Goal: Information Seeking & Learning: Understand process/instructions

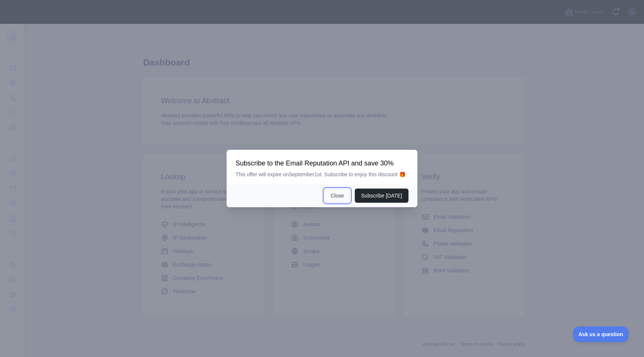
click at [339, 200] on button "Close" at bounding box center [337, 195] width 26 height 14
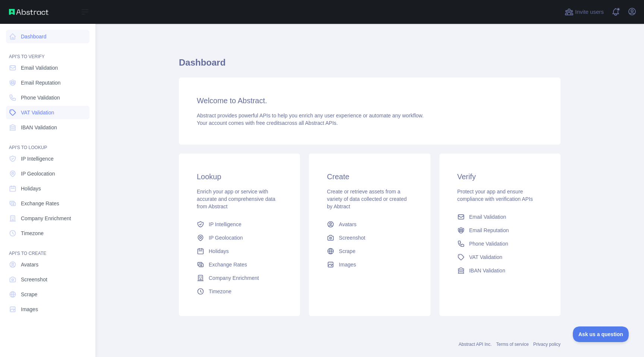
click at [57, 107] on link "VAT Validation" at bounding box center [47, 112] width 83 height 13
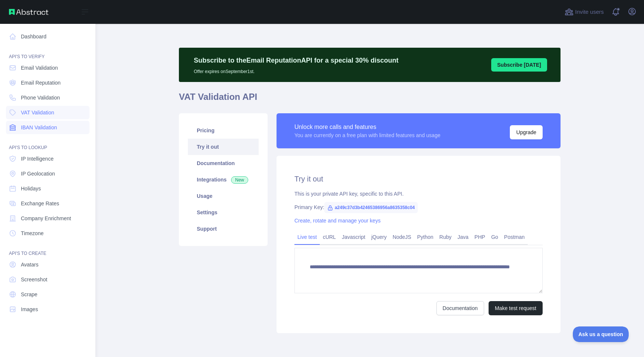
click at [57, 128] on span "IBAN Validation" at bounding box center [39, 127] width 36 height 7
click at [63, 114] on link "VAT Validation" at bounding box center [47, 112] width 83 height 13
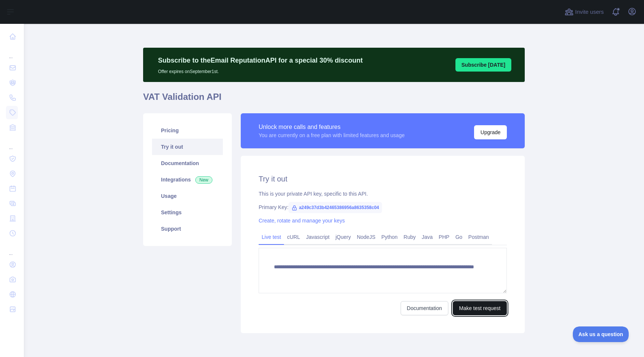
click at [461, 301] on button "Make test request" at bounding box center [479, 308] width 54 height 14
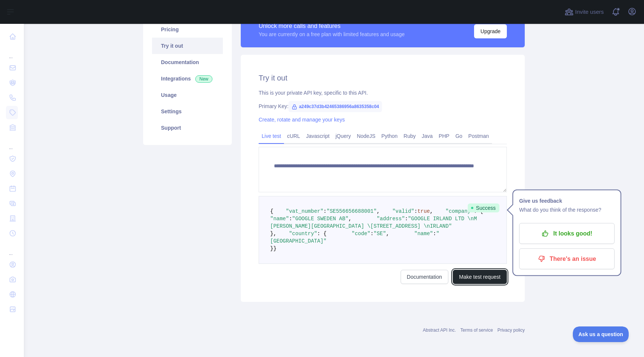
scroll to position [153, 0]
click at [432, 202] on pre "{ "vat_number" : "SE556656688001" , "valid" : true , "company" : { "name" : "GO…" at bounding box center [382, 230] width 248 height 68
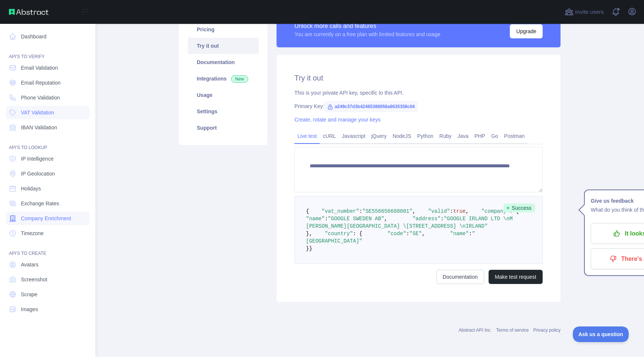
click at [64, 216] on span "Company Enrichment" at bounding box center [46, 218] width 50 height 7
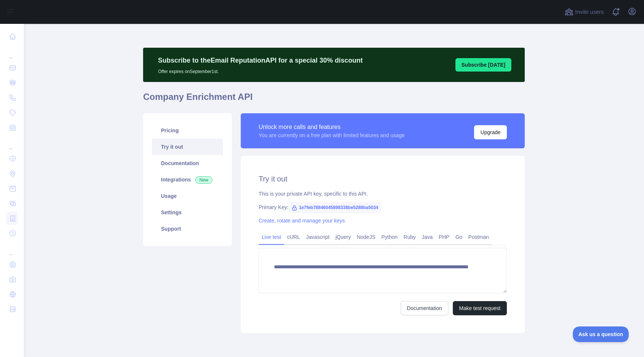
click at [477, 316] on div "**********" at bounding box center [383, 244] width 284 height 177
click at [479, 307] on button "Make test request" at bounding box center [479, 308] width 54 height 14
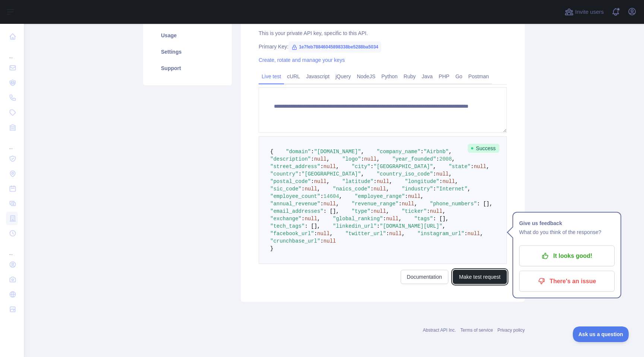
scroll to position [230, 0]
type textarea "**********"
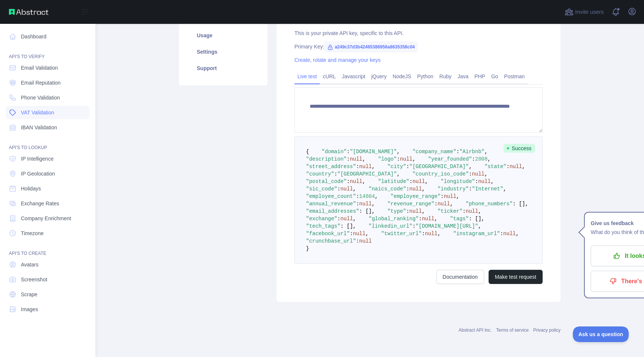
click at [82, 115] on link "VAT Validation" at bounding box center [47, 112] width 83 height 13
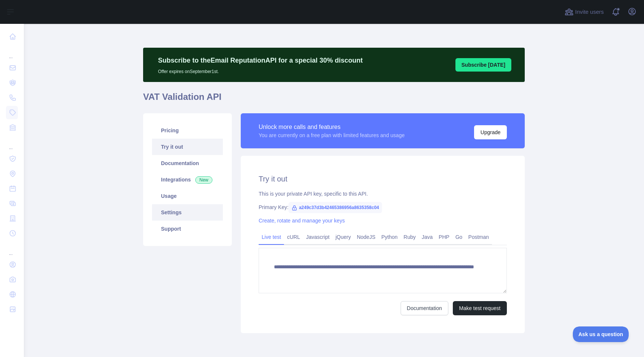
click at [169, 211] on link "Settings" at bounding box center [187, 212] width 71 height 16
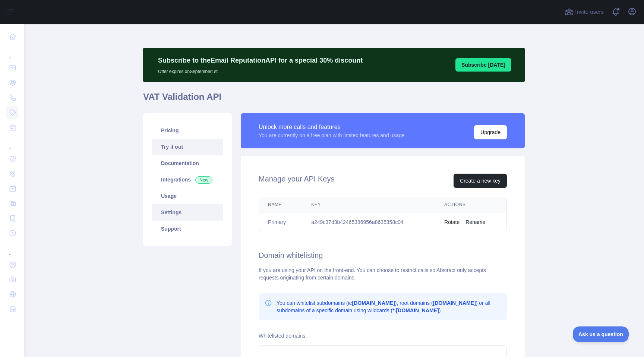
click at [187, 150] on link "Try it out" at bounding box center [187, 147] width 71 height 16
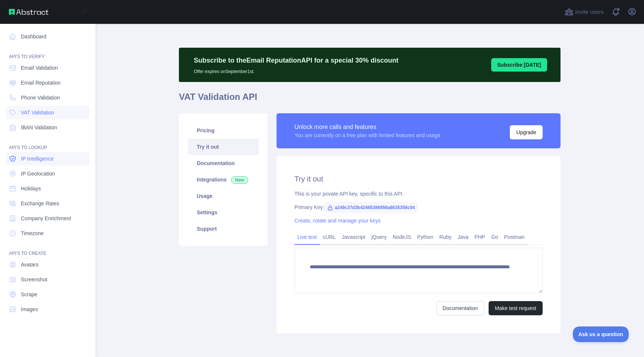
click at [57, 165] on link "IP Intelligence" at bounding box center [47, 158] width 83 height 13
click at [53, 187] on link "Holidays" at bounding box center [47, 188] width 83 height 13
click at [53, 204] on span "Exchange Rates" at bounding box center [40, 203] width 38 height 7
click at [56, 192] on link "Holidays" at bounding box center [47, 188] width 83 height 13
click at [59, 187] on link "Holidays" at bounding box center [47, 188] width 83 height 13
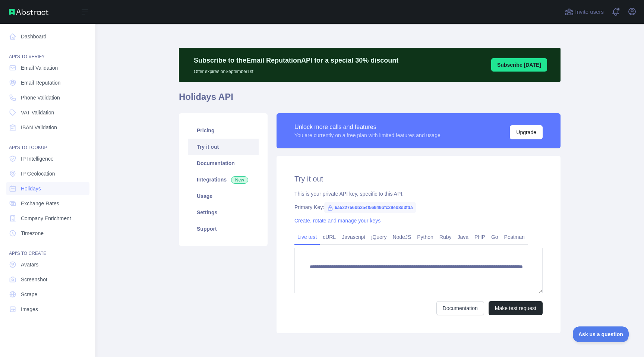
click at [78, 105] on nav "Dashboard API'S TO VERIFY Email Validation Email Reputation Phone Validation VA…" at bounding box center [47, 184] width 83 height 321
click at [73, 113] on link "VAT Validation" at bounding box center [47, 112] width 83 height 13
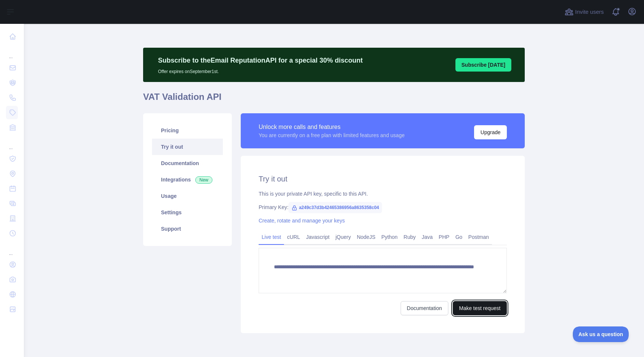
click at [467, 308] on button "Make test request" at bounding box center [479, 308] width 54 height 14
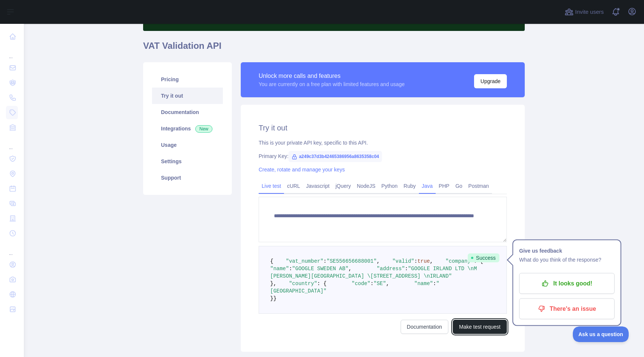
scroll to position [101, 0]
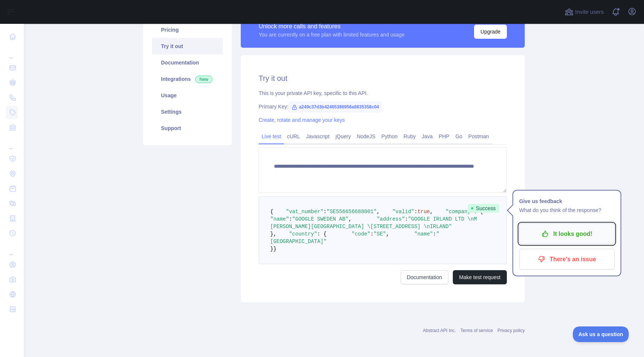
click at [569, 231] on p "It looks good!" at bounding box center [566, 234] width 84 height 13
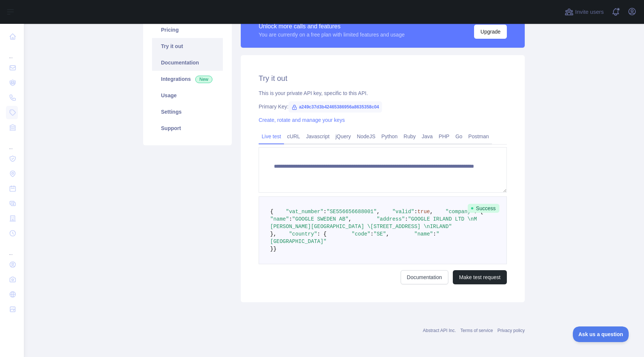
click at [208, 63] on link "Documentation" at bounding box center [187, 62] width 71 height 16
